Goal: Check status: Check status

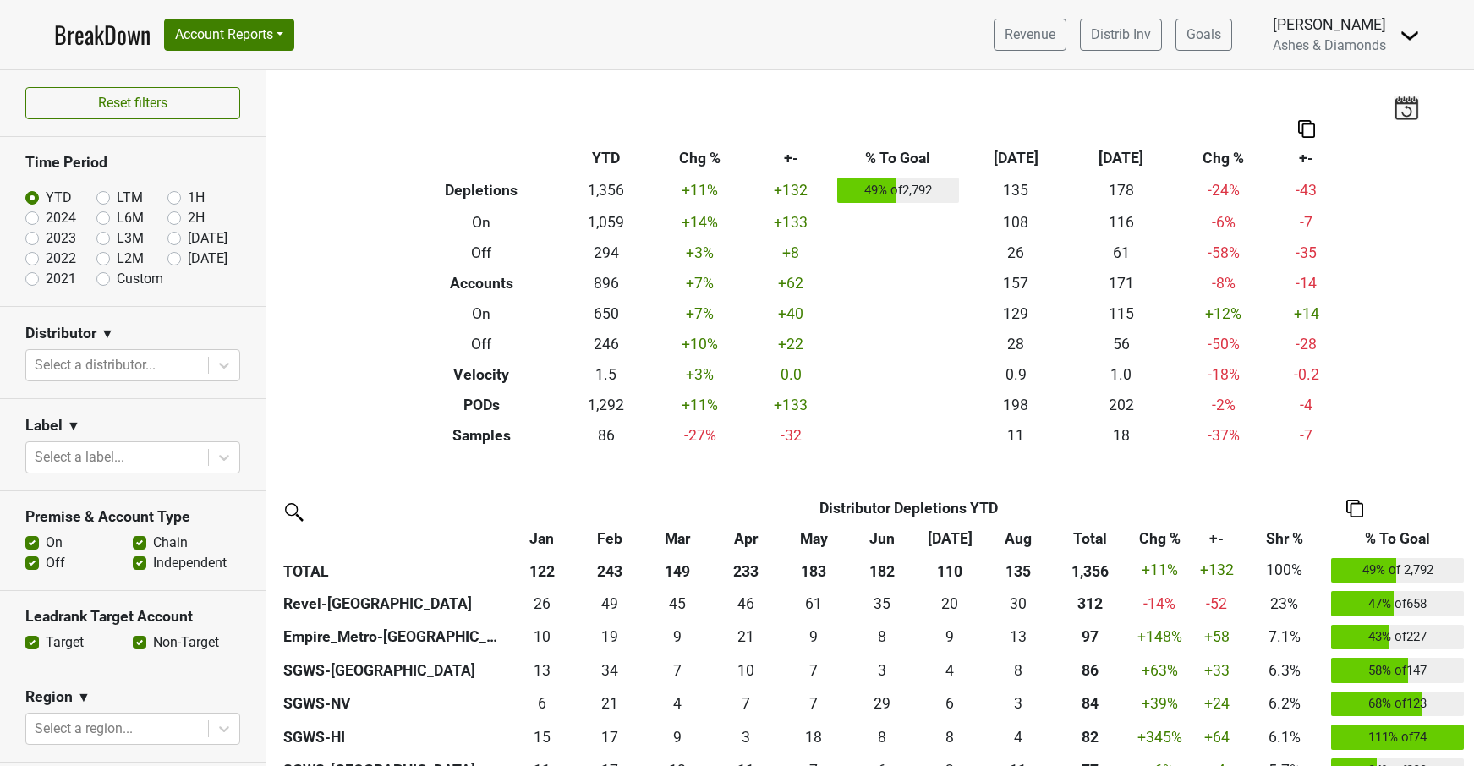
drag, startPoint x: 173, startPoint y: 257, endPoint x: 193, endPoint y: 271, distance: 23.7
click at [188, 257] on label "[DATE]" at bounding box center [208, 259] width 40 height 20
click at [173, 257] on input "[DATE]" at bounding box center [201, 257] width 68 height 17
radio input "true"
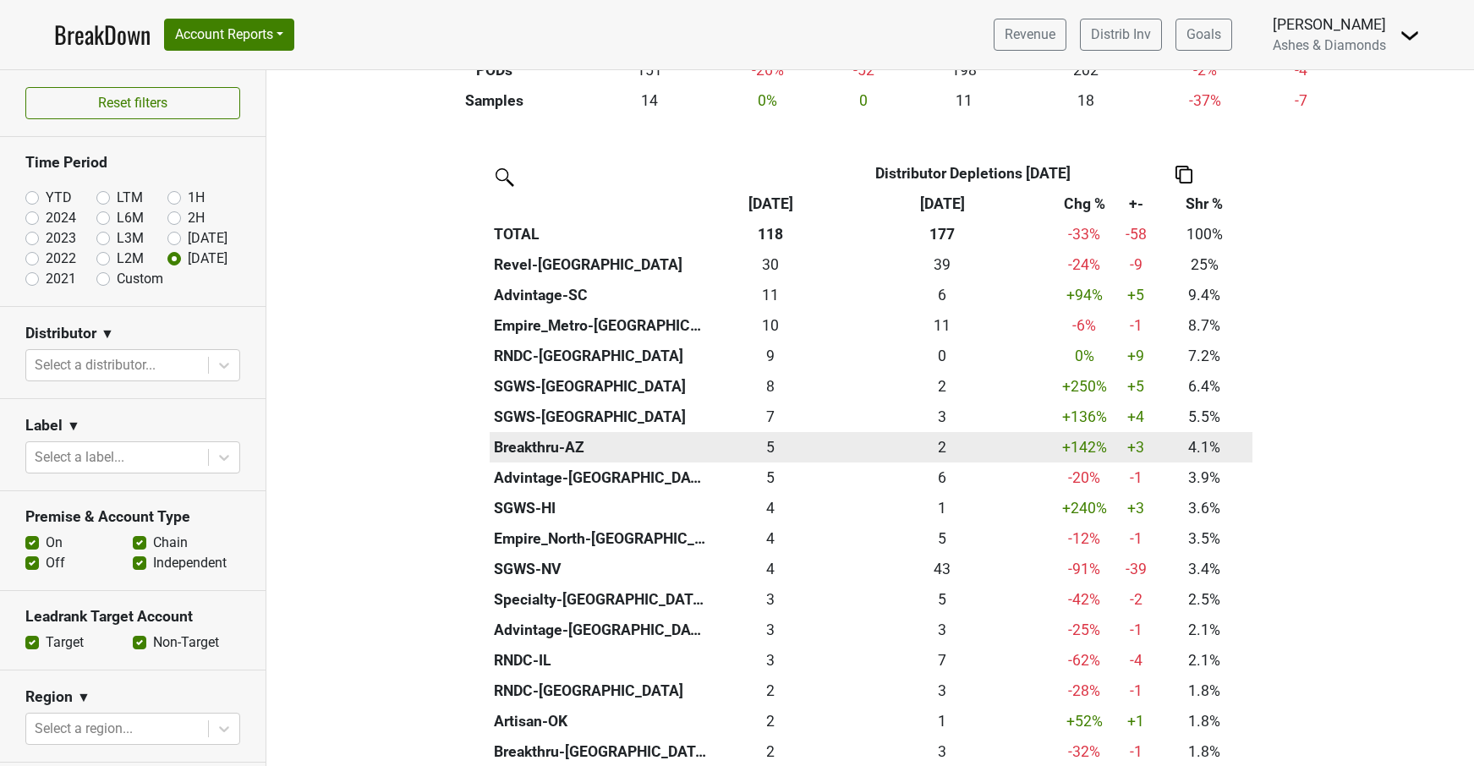
scroll to position [354, 0]
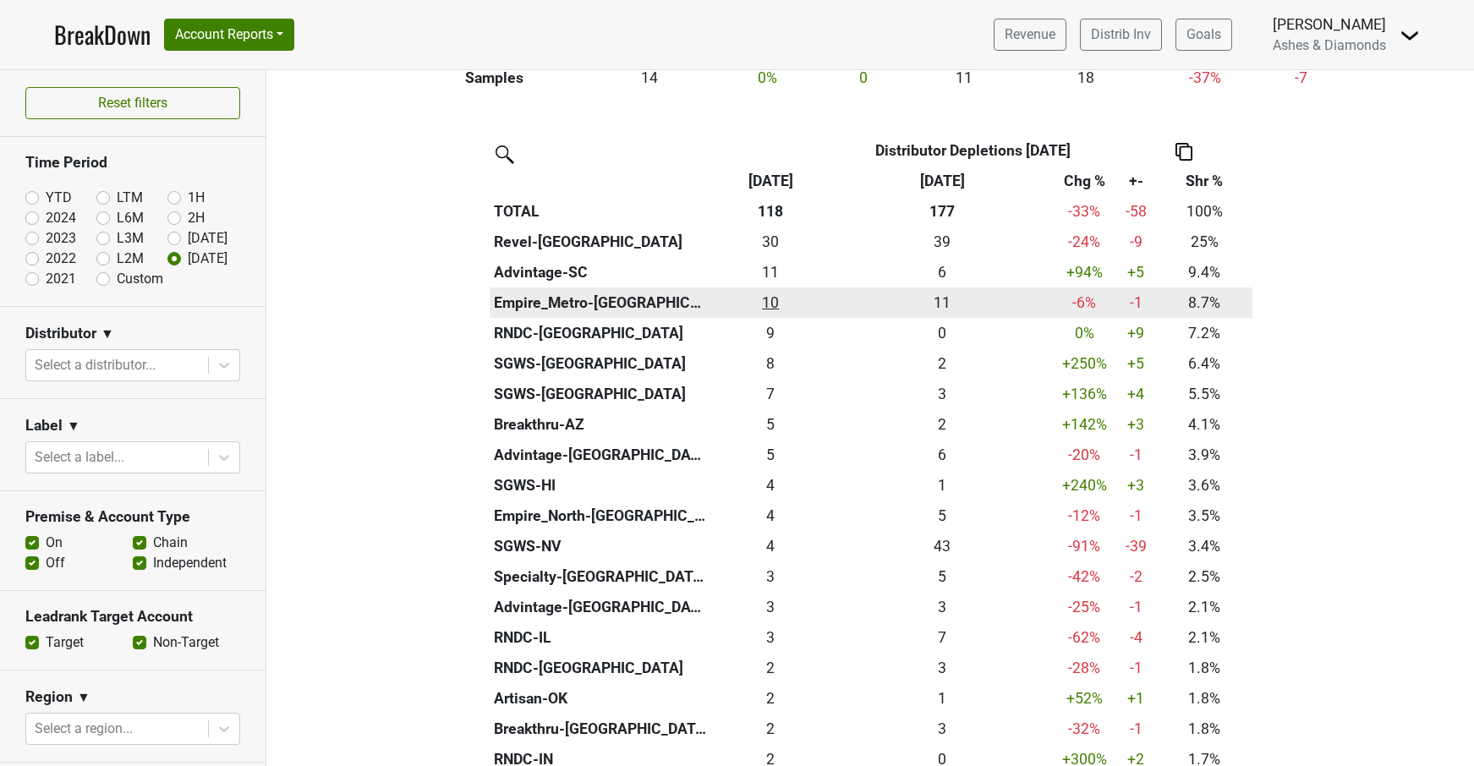
click at [775, 299] on div "10.25 10" at bounding box center [771, 303] width 112 height 22
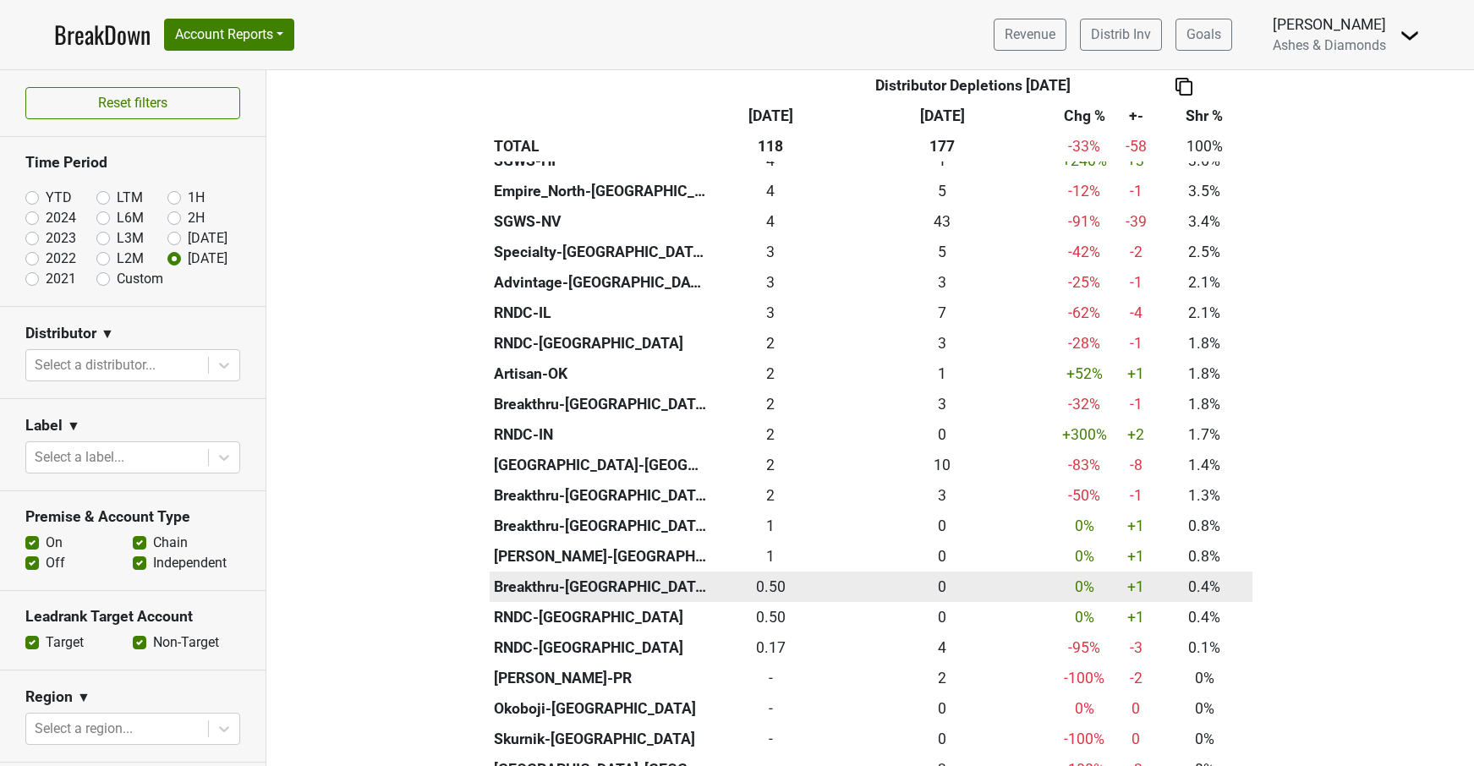
scroll to position [313, 0]
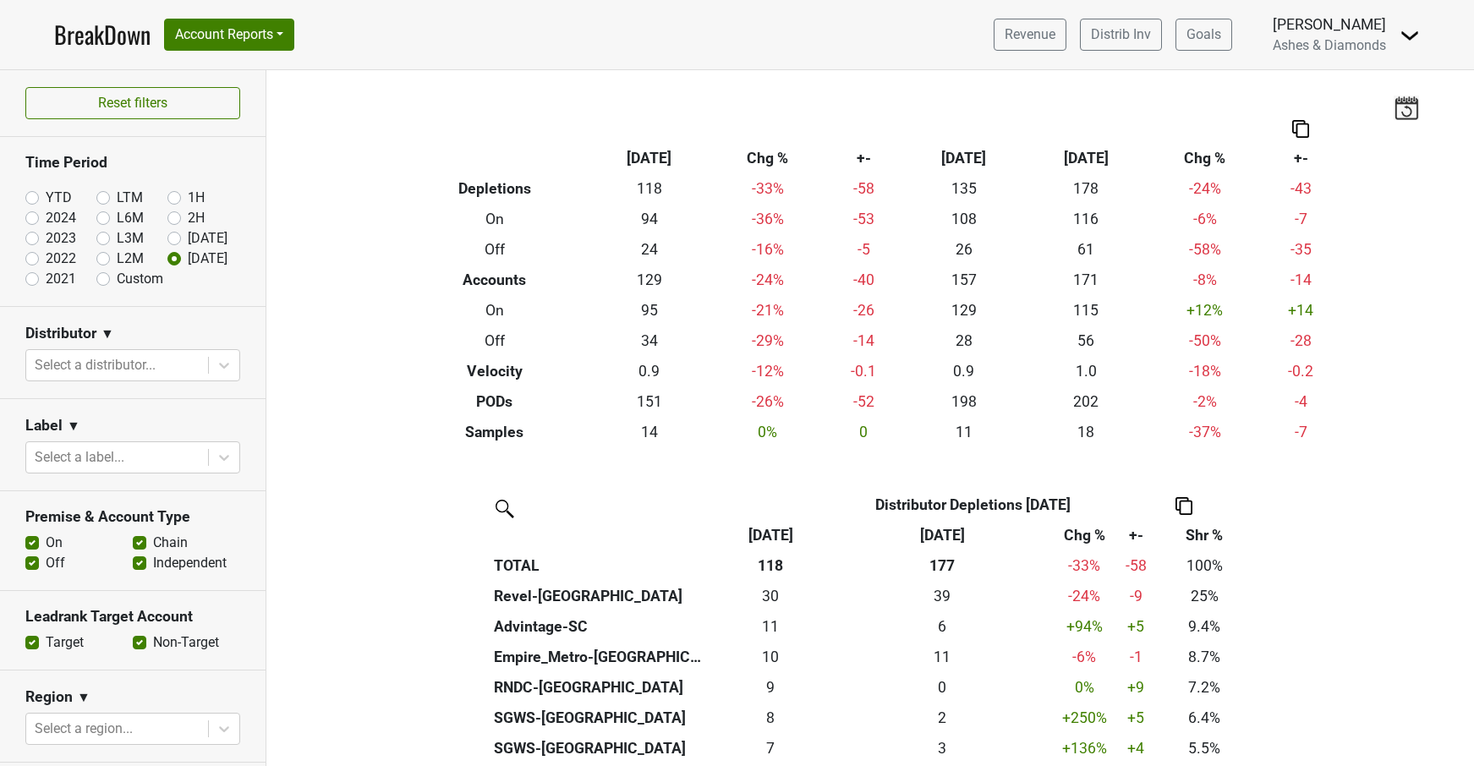
scroll to position [1, 0]
click at [96, 29] on link "BreakDown" at bounding box center [102, 35] width 96 height 36
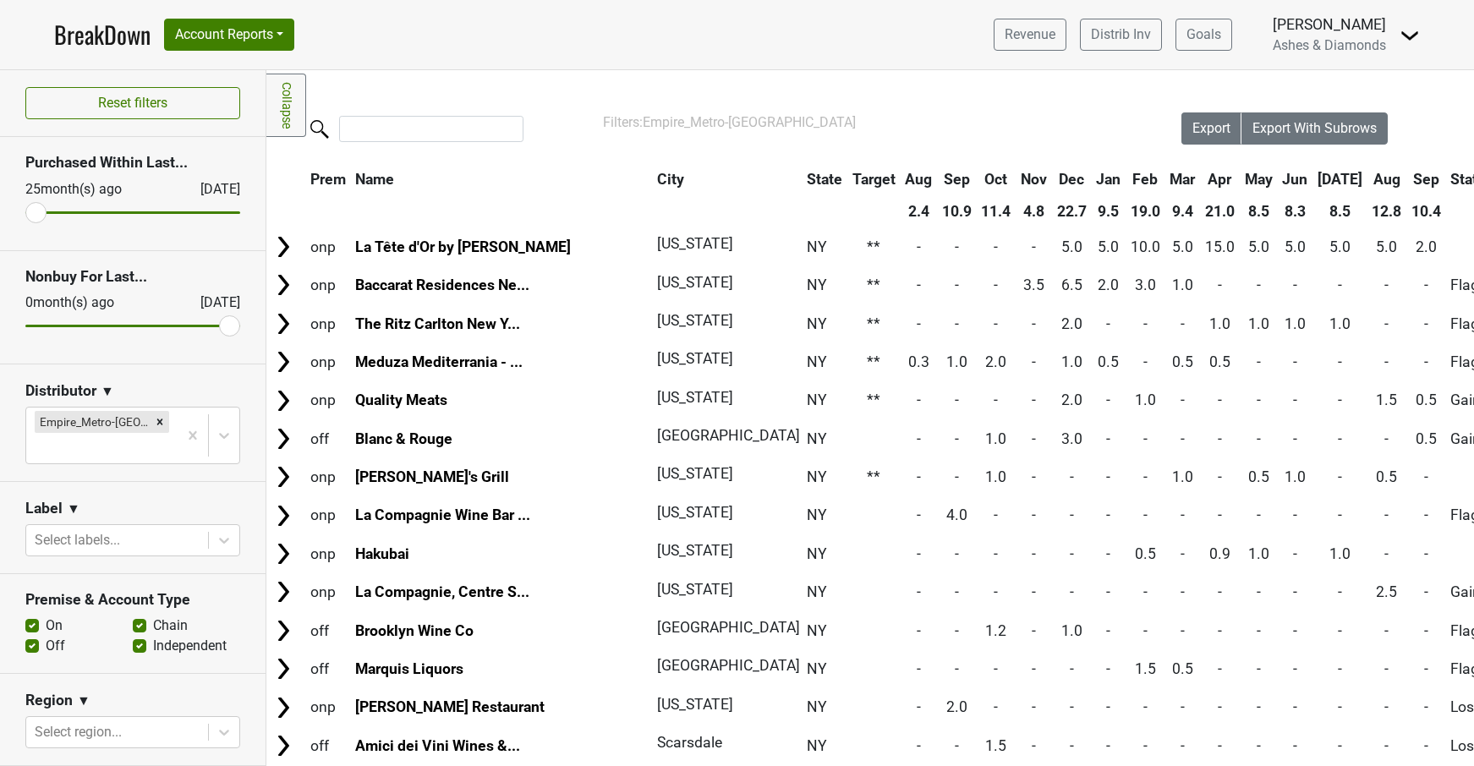
scroll to position [0, 2]
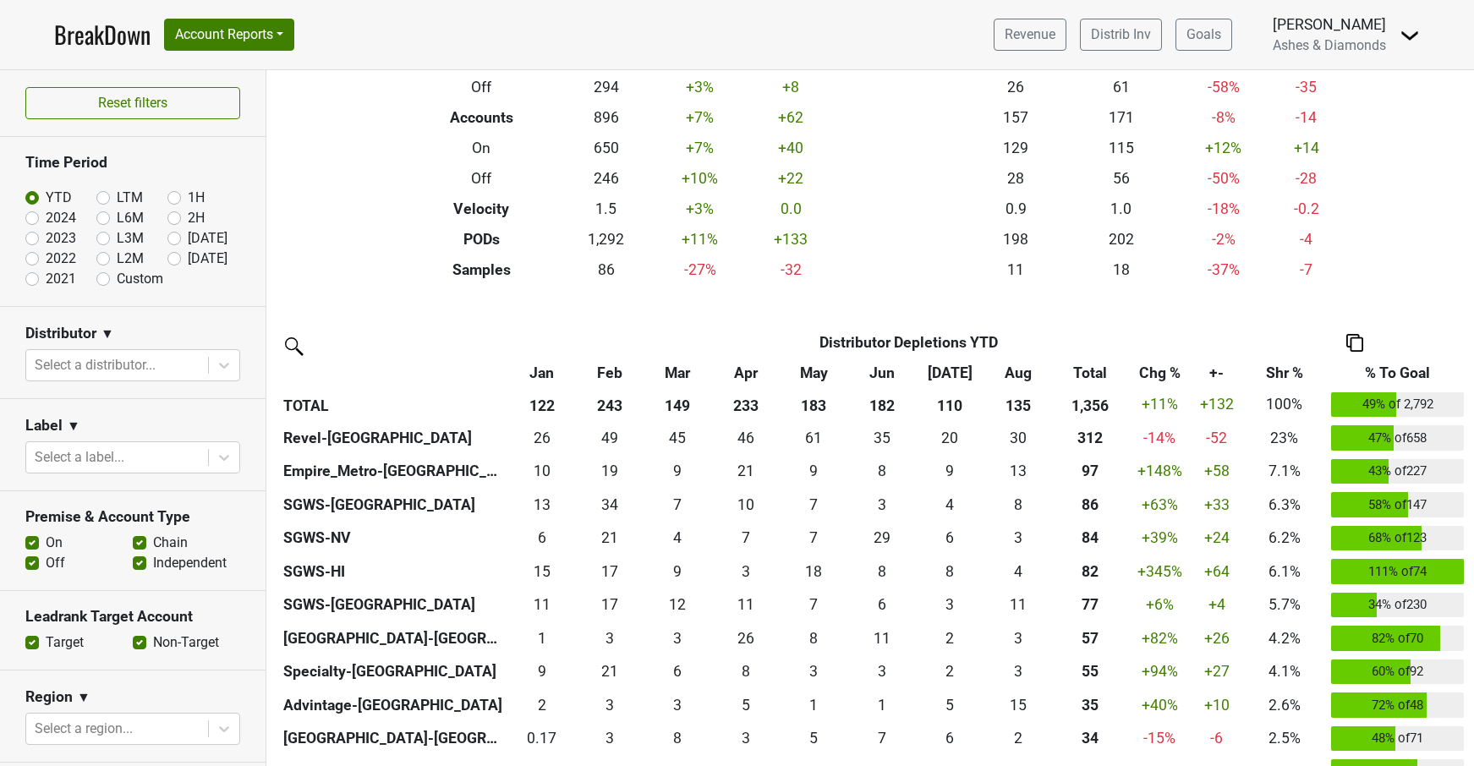
scroll to position [167, 0]
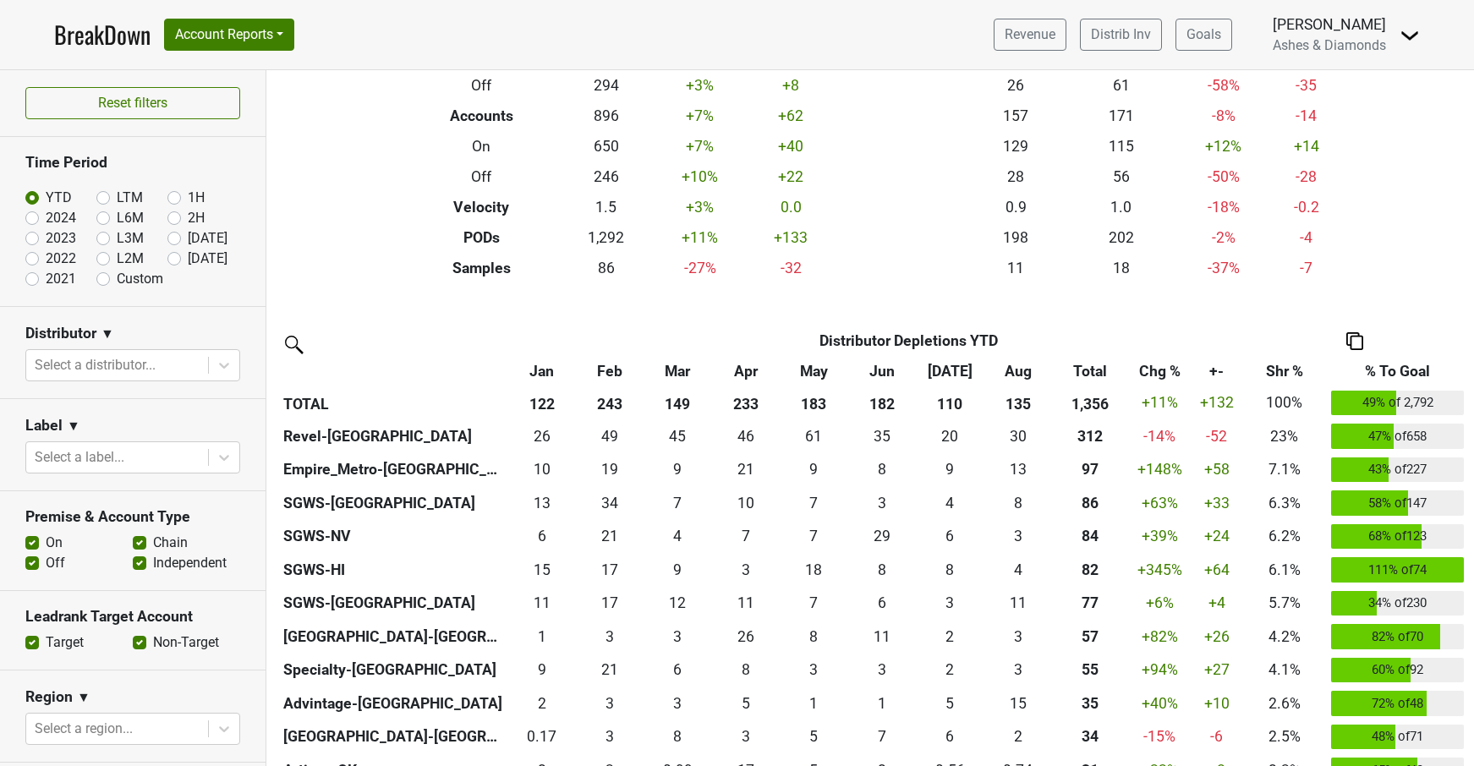
click at [188, 260] on label "[DATE]" at bounding box center [208, 259] width 40 height 20
click at [178, 260] on input "[DATE]" at bounding box center [201, 257] width 68 height 17
radio input "true"
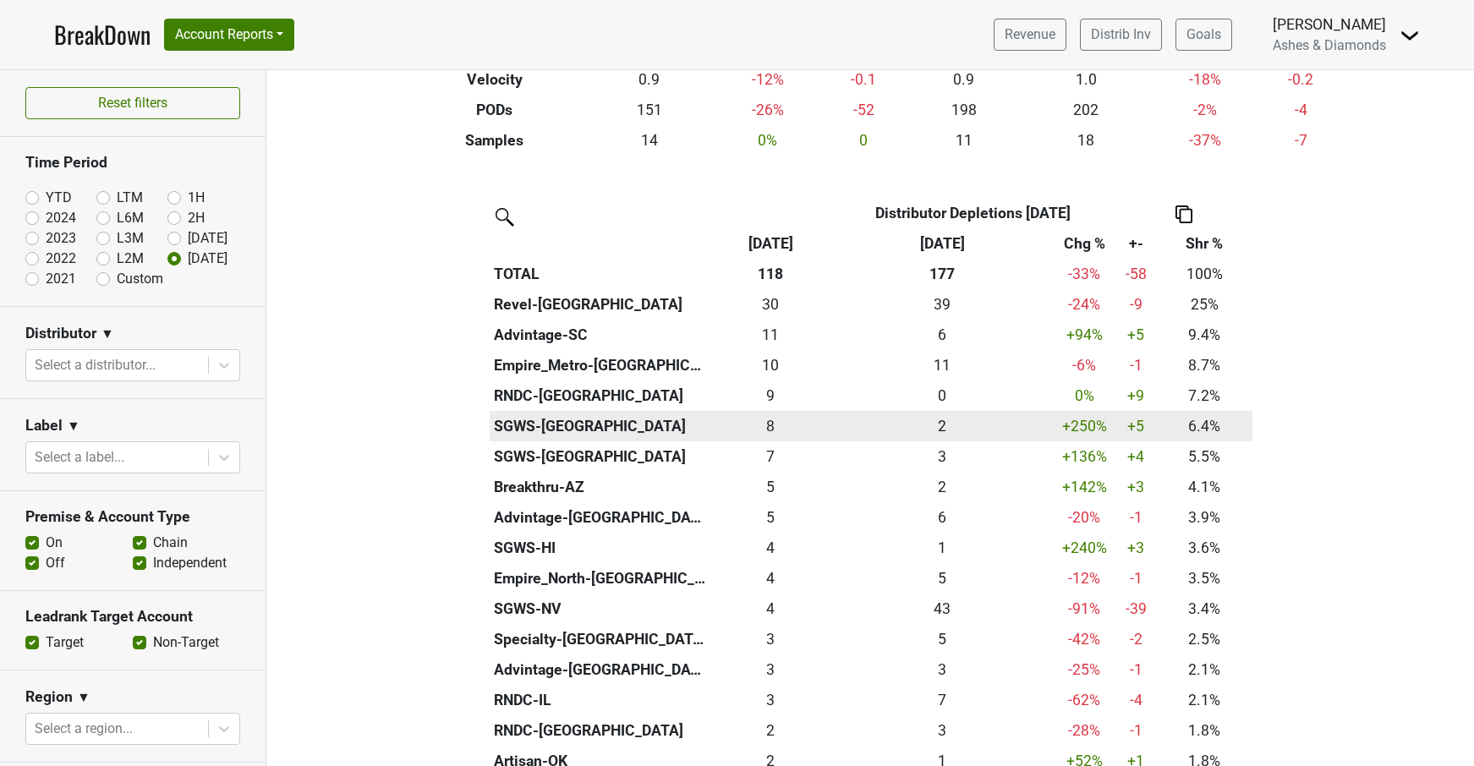
scroll to position [293, 0]
click at [775, 416] on div "7.584 8" at bounding box center [771, 425] width 112 height 22
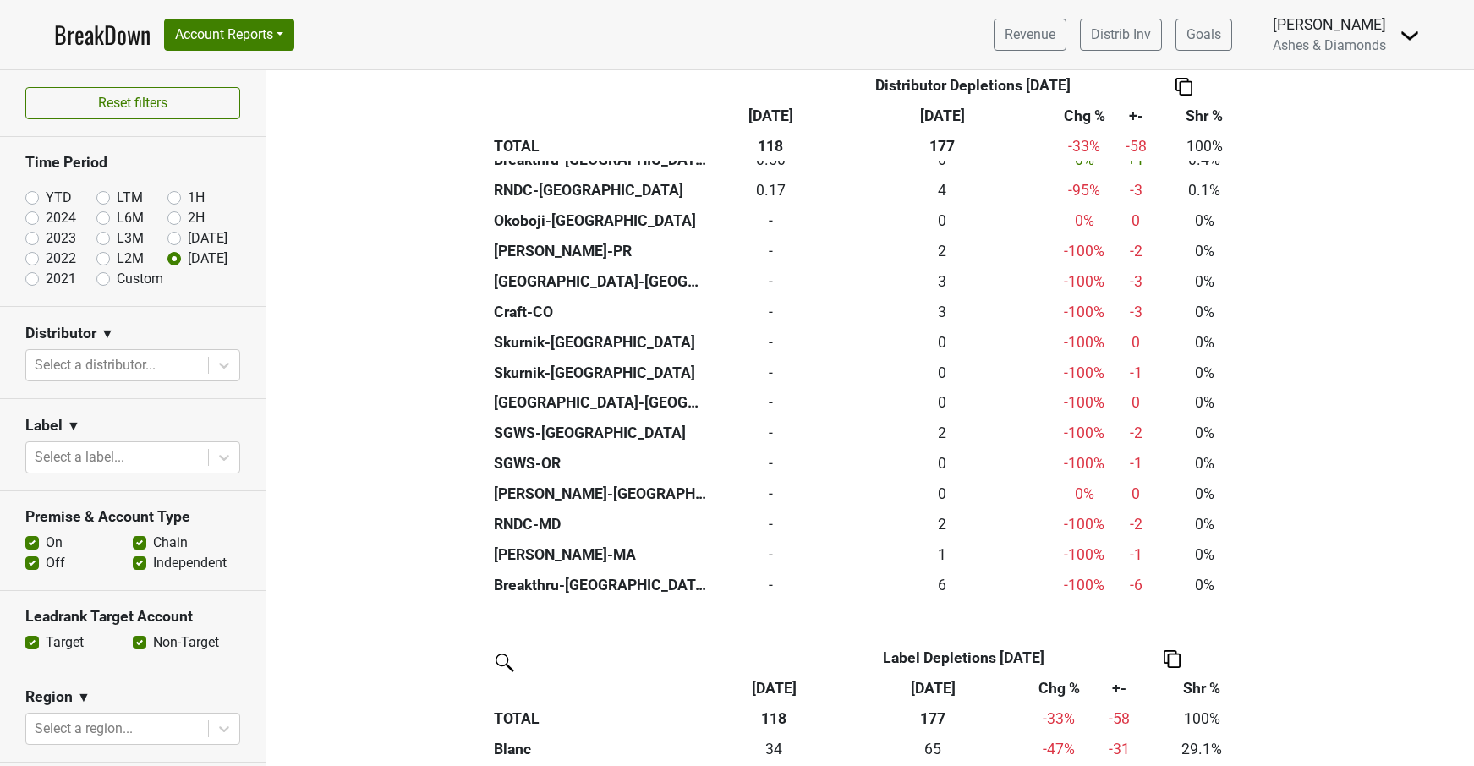
scroll to position [1138, 0]
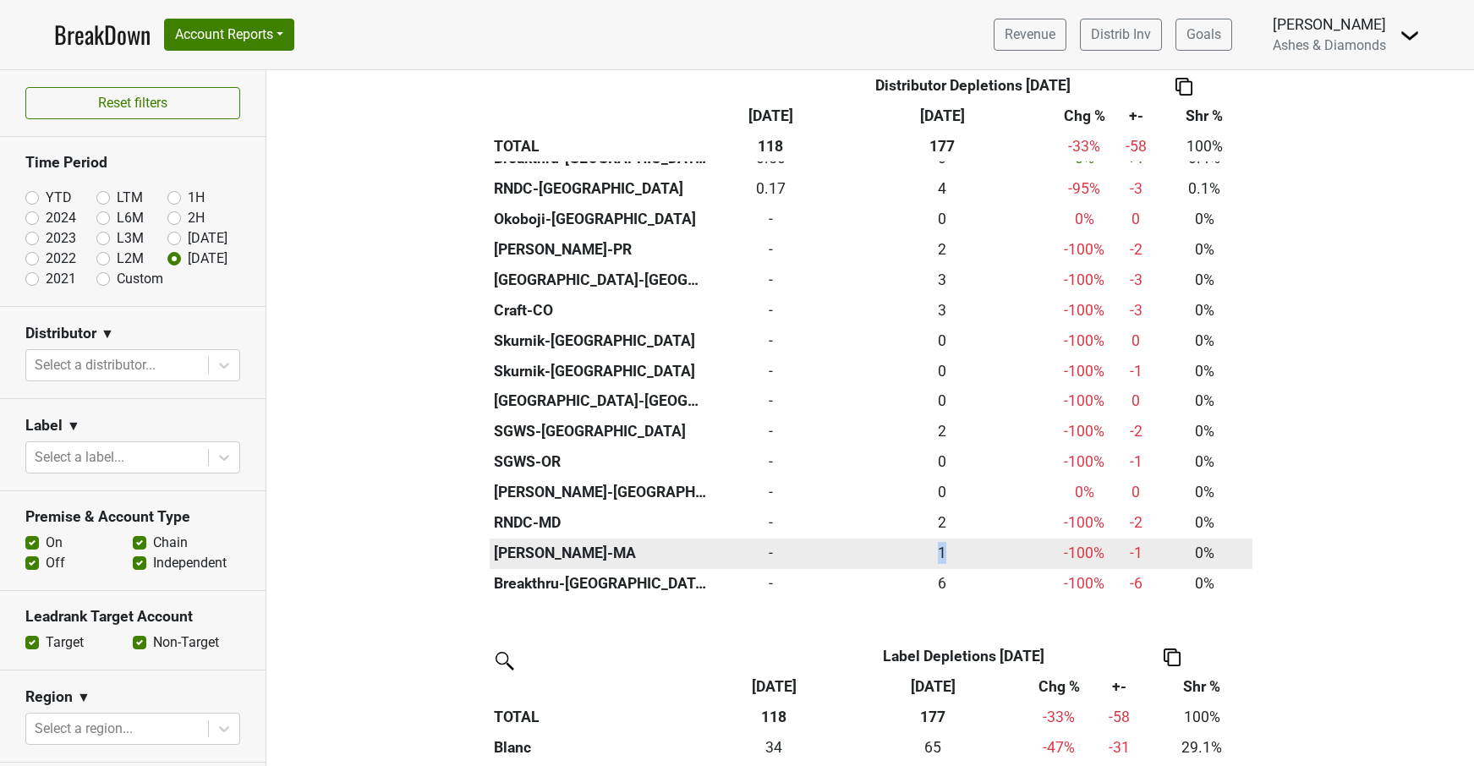
drag, startPoint x: 951, startPoint y: 533, endPoint x: 924, endPoint y: 535, distance: 28.0
click at [924, 542] on div "1.000 1" at bounding box center [942, 553] width 215 height 22
click at [913, 542] on div "1.000 1" at bounding box center [942, 553] width 215 height 22
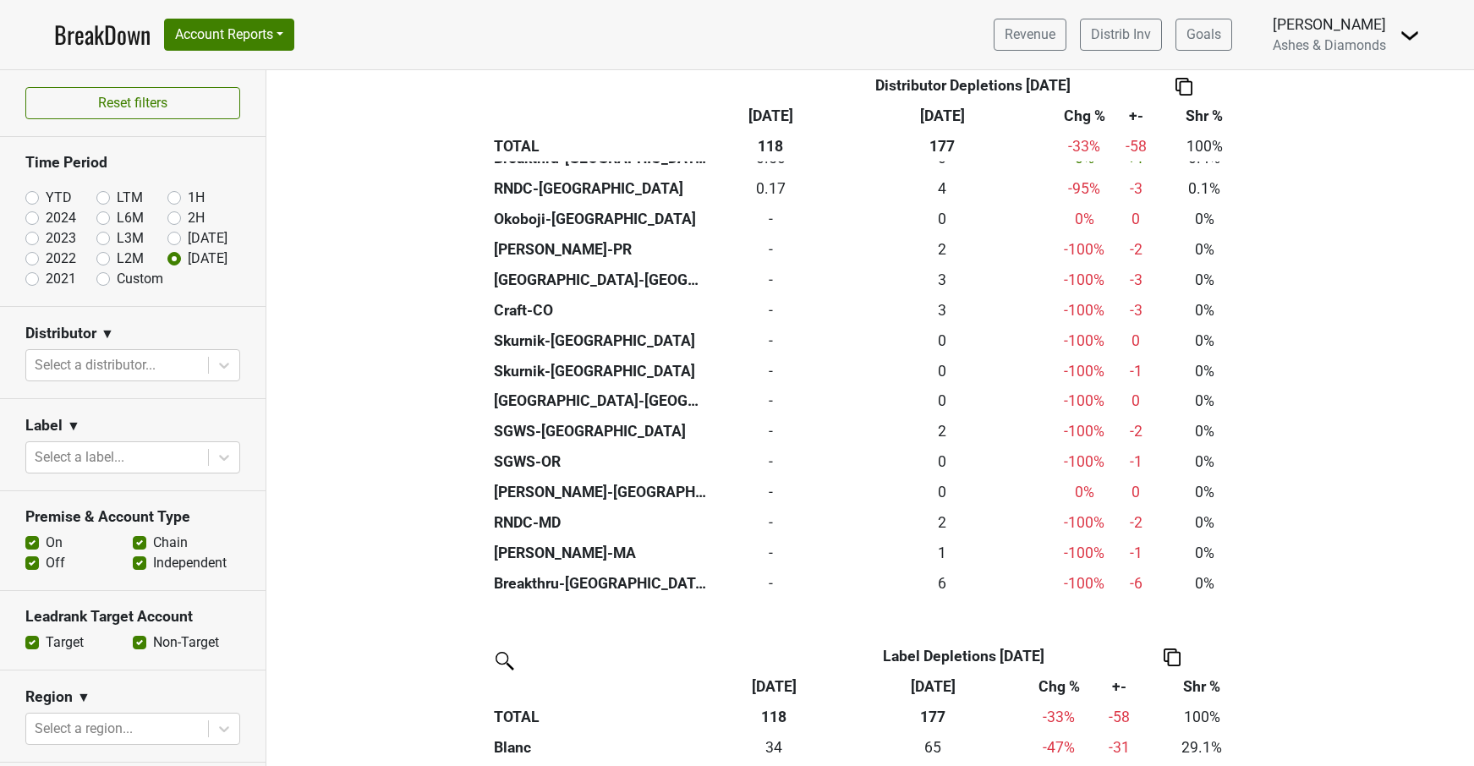
click at [1284, 582] on div "Distributor Distributor Depletions Sep '25 Sep '25 Sep '24 Chg % +- Shr % TOTAL…" at bounding box center [870, 285] width 1208 height 1868
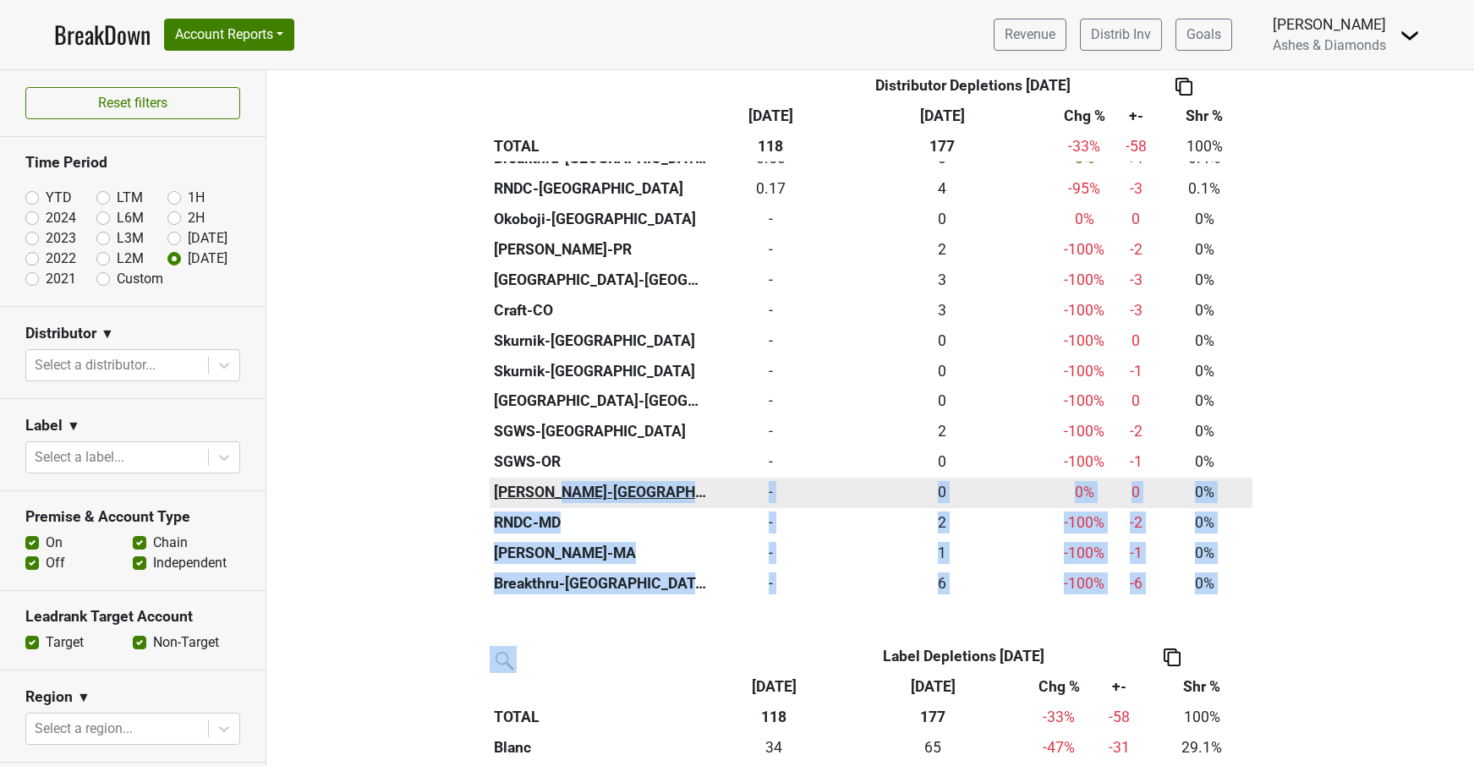
drag, startPoint x: 1251, startPoint y: 582, endPoint x: 549, endPoint y: 468, distance: 711.2
click at [549, 468] on div "Distributor Distributor Depletions Sep '25 Sep '25 Sep '24 Chg % +- Shr % TOTAL…" at bounding box center [870, 285] width 1208 height 1868
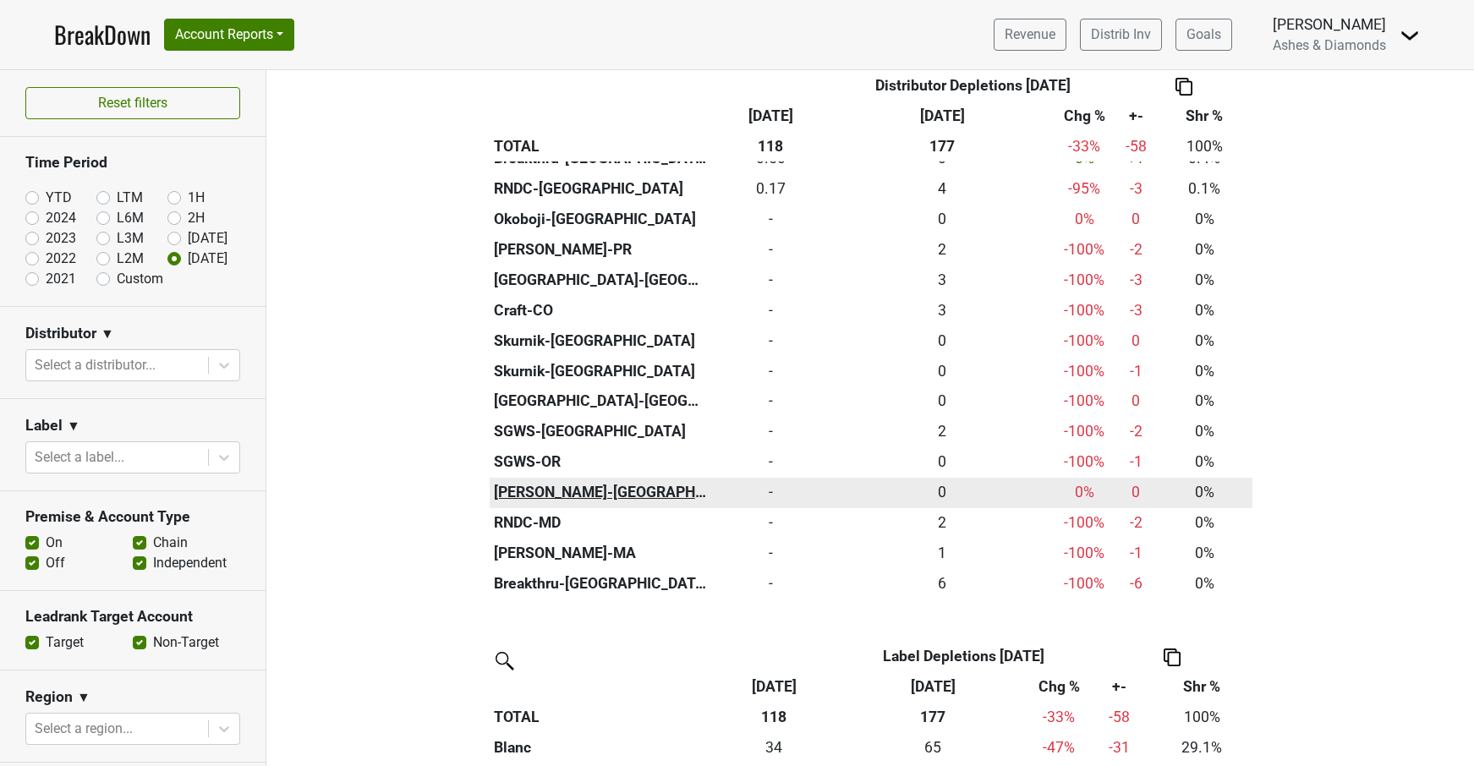
click at [549, 478] on th "[PERSON_NAME]-[GEOGRAPHIC_DATA]" at bounding box center [600, 493] width 221 height 30
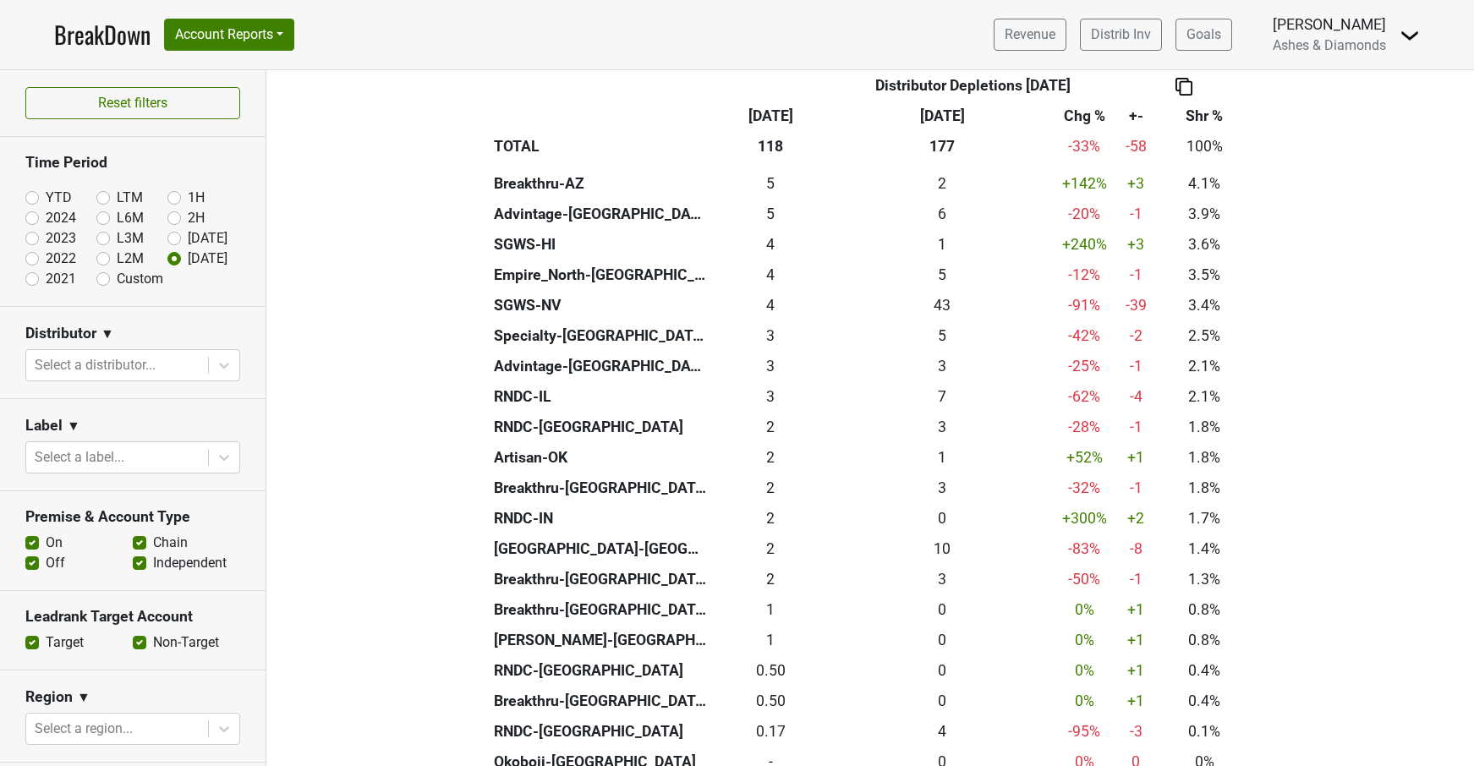
scroll to position [381, 0]
